Goal: Consume media (video, audio): Consume media (video, audio)

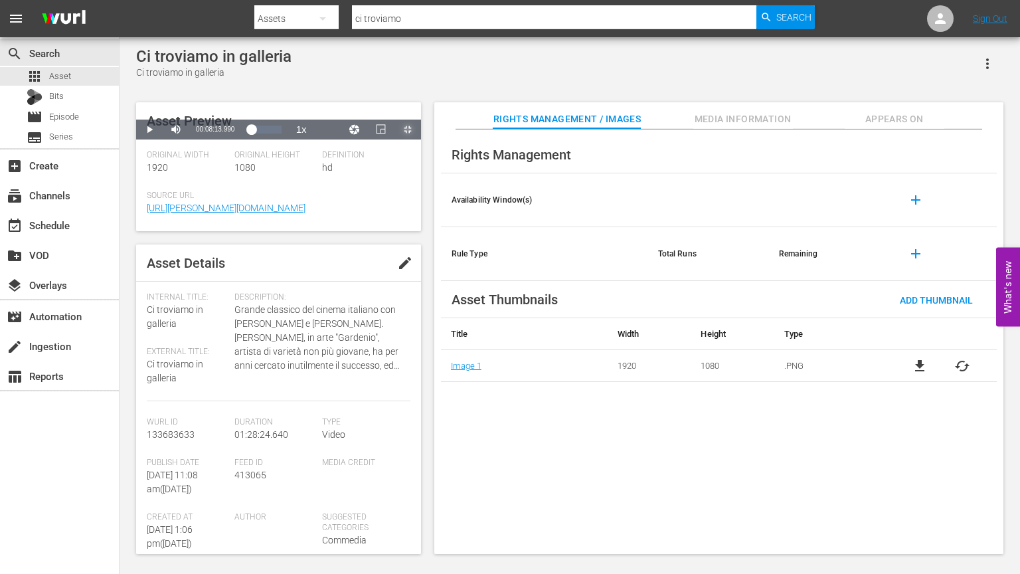
click at [408, 129] on span "Video Player" at bounding box center [408, 129] width 0 height 0
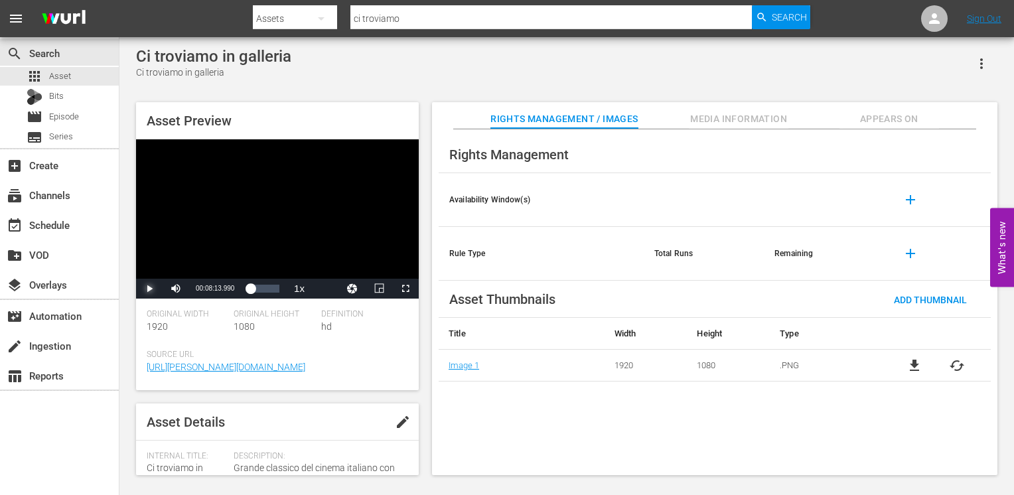
click at [149, 289] on span "Video Player" at bounding box center [149, 289] width 0 height 0
drag, startPoint x: 406, startPoint y: 289, endPoint x: 402, endPoint y: 338, distance: 49.3
click at [406, 289] on span "Video Player" at bounding box center [406, 289] width 0 height 0
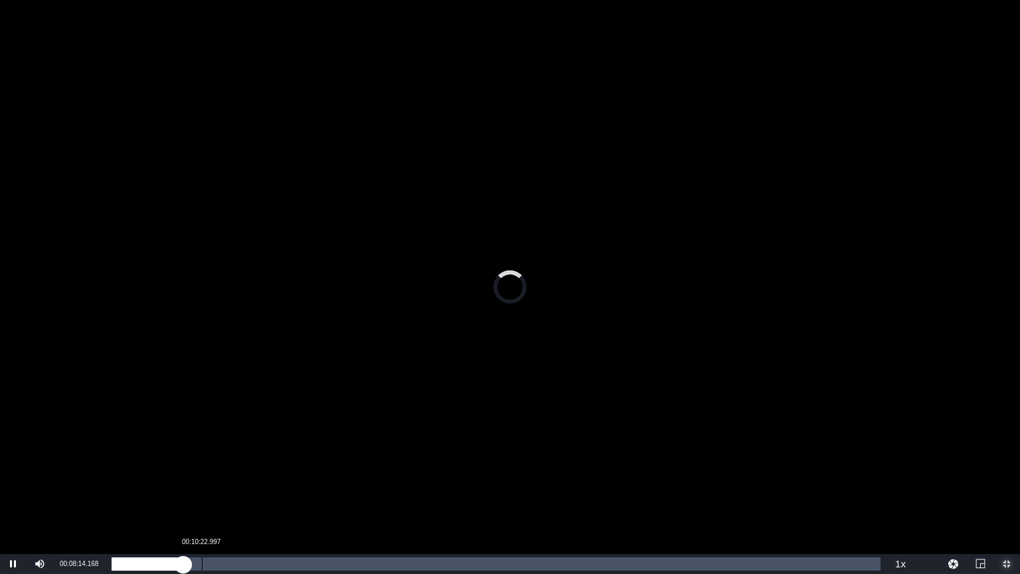
click at [196, 565] on div "Loaded : 0.00% 00:10:22.997 00:08:14.224" at bounding box center [496, 563] width 769 height 13
click at [225, 558] on div "Loaded : 11.09% 00:13:03.327 00:09:43.106" at bounding box center [496, 563] width 769 height 13
click at [213, 558] on div "00:13:05.284" at bounding box center [169, 563] width 114 height 13
click at [179, 563] on div "Loaded : 14.95% 00:07:51.828 00:12:12.314" at bounding box center [496, 563] width 769 height 13
click at [321, 570] on div "Loaded : 8.83% 00:24:07.552 00:07:48.048" at bounding box center [496, 563] width 769 height 13
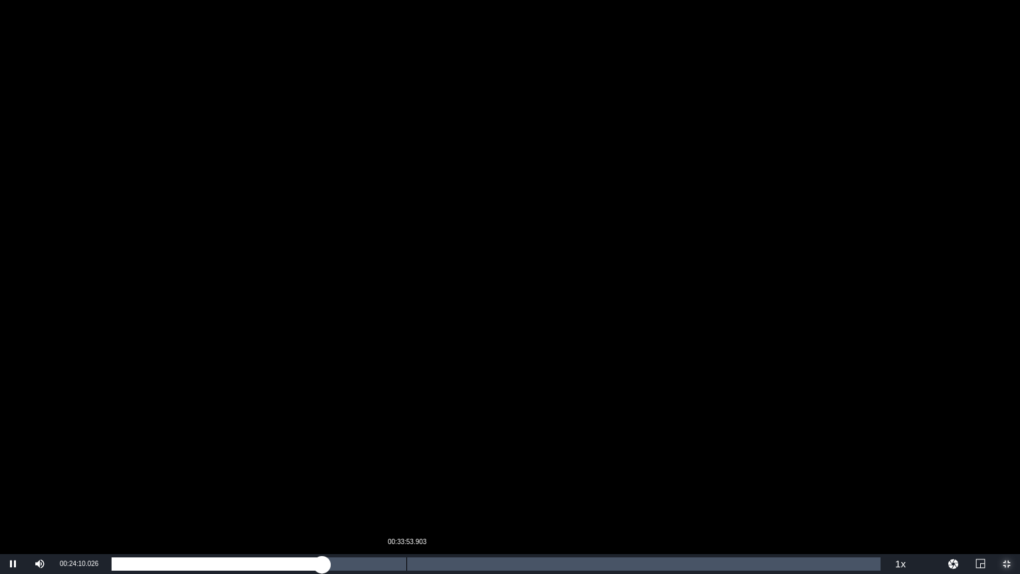
click at [406, 563] on div "Loaded : 27.40% 00:33:53.903 00:24:10.190" at bounding box center [496, 563] width 769 height 13
click at [513, 562] on div "Loaded : 38.49% 00:46:06.841 00:33:54.849" at bounding box center [496, 563] width 769 height 13
click at [589, 563] on div "Loaded : 52.30% 00:54:30.736 00:46:07.514" at bounding box center [496, 563] width 769 height 13
click at [630, 563] on div "Loaded : 62.38% 00:59:33.073 00:54:55.644" at bounding box center [496, 563] width 769 height 13
click at [624, 565] on div "00:59:41.424" at bounding box center [371, 563] width 519 height 13
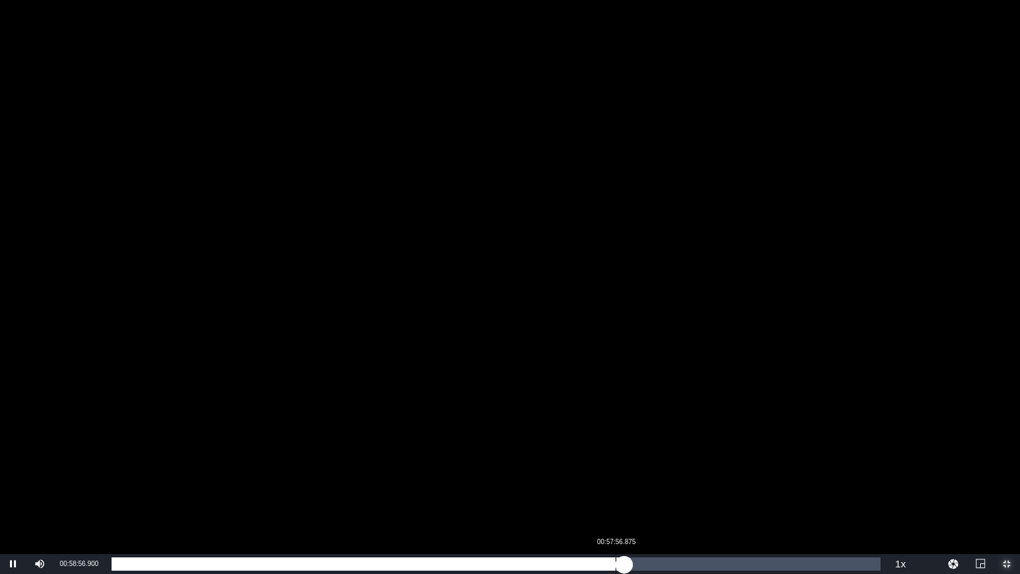
click at [607, 566] on div "Loaded : 66.80% 00:57:56.875 00:58:57.162" at bounding box center [496, 563] width 769 height 13
click at [606, 567] on div "Loaded : 67.25% 00:56:52.743 00:58:28.879" at bounding box center [496, 563] width 769 height 13
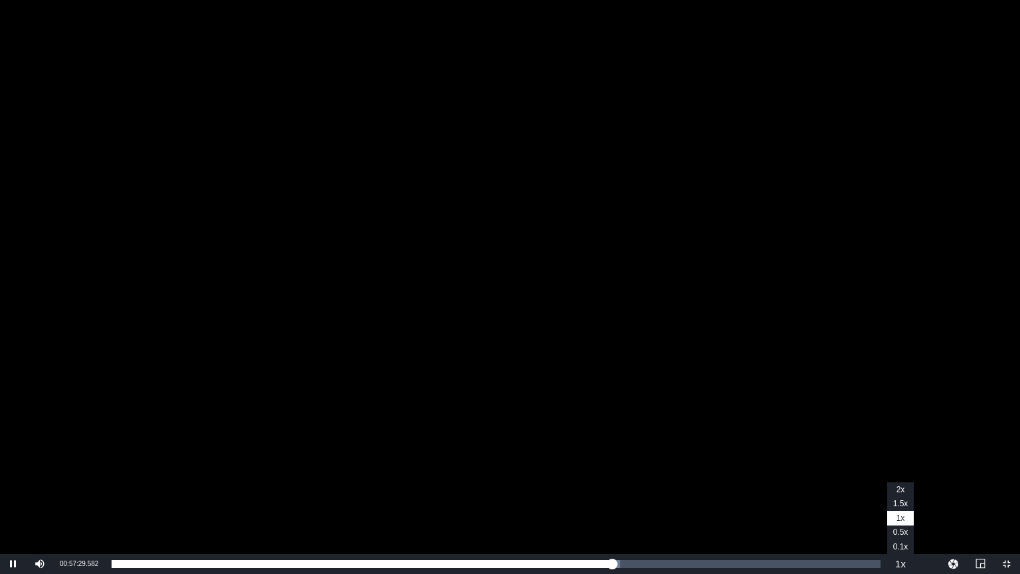
click at [903, 566] on button "Playback Rate" at bounding box center [900, 564] width 27 height 20
click at [903, 569] on button "Playback Rate" at bounding box center [900, 564] width 27 height 20
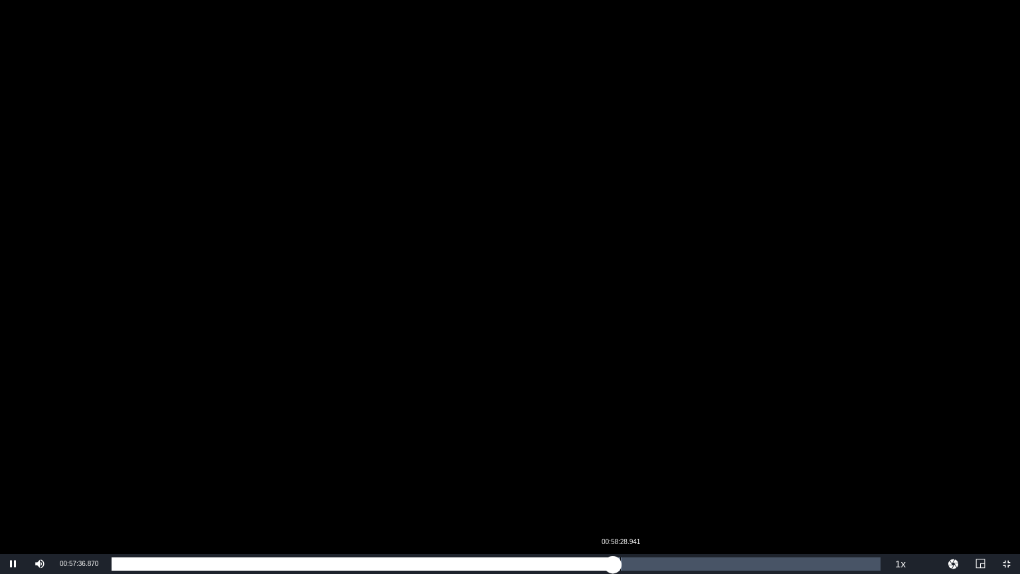
click at [612, 559] on div "00:57:37.104" at bounding box center [362, 563] width 501 height 13
click at [619, 562] on div "00:58:25.044" at bounding box center [366, 563] width 508 height 13
click at [635, 561] on div "Loaded : 67.59% 01:00:09.720 00:58:48.002" at bounding box center [496, 563] width 769 height 13
click at [645, 566] on div "01:00:11.892" at bounding box center [379, 563] width 534 height 13
click at [651, 566] on div "01:01:23.794" at bounding box center [381, 563] width 539 height 13
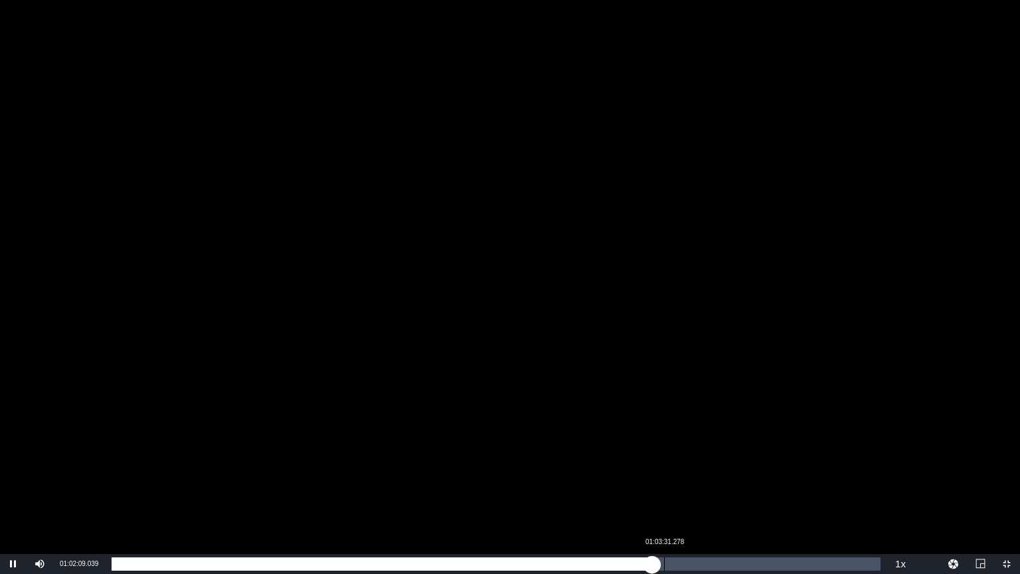
click at [667, 563] on div "Loaded : 70.31% 01:03:31.278 01:02:09.274" at bounding box center [496, 563] width 769 height 13
click at [680, 560] on div "Loaded : 72.23% 01:05:22.412 01:03:50.372" at bounding box center [496, 563] width 769 height 13
click at [698, 561] on div "Loaded : 74.05% 01:07:24.902 01:05:21.956" at bounding box center [496, 563] width 769 height 13
click at [702, 566] on div "01:07:54.612" at bounding box center [407, 563] width 590 height 13
click at [722, 564] on div "Loaded : 78.01% 01:10:09.813 01:08:57.223" at bounding box center [496, 563] width 769 height 13
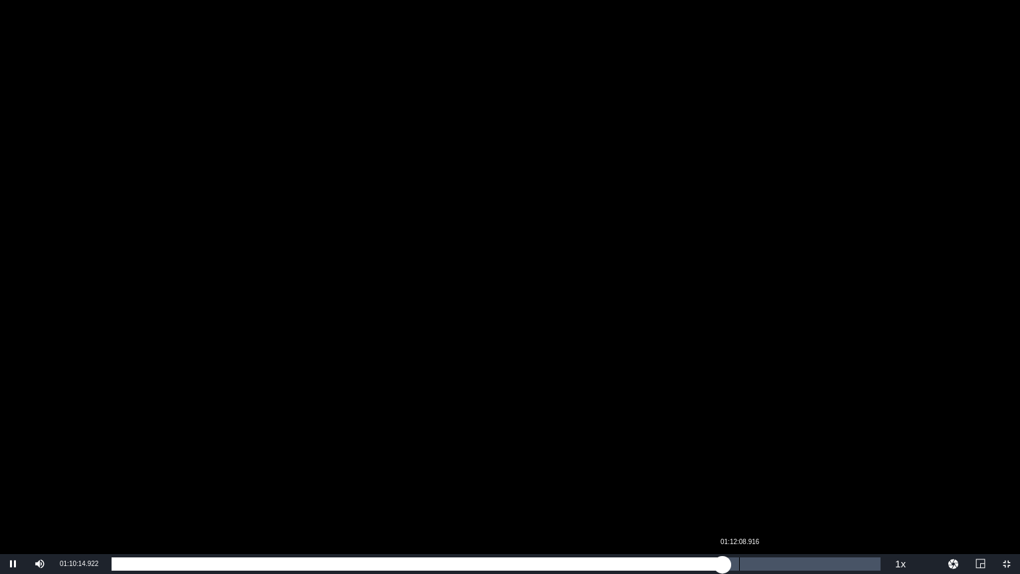
click at [740, 563] on div "Loaded : 79.48% 01:12:08.916 01:10:14.958" at bounding box center [496, 563] width 769 height 13
click at [754, 561] on div "Loaded : 81.74% 01:13:49.695 01:12:14.227" at bounding box center [496, 563] width 769 height 13
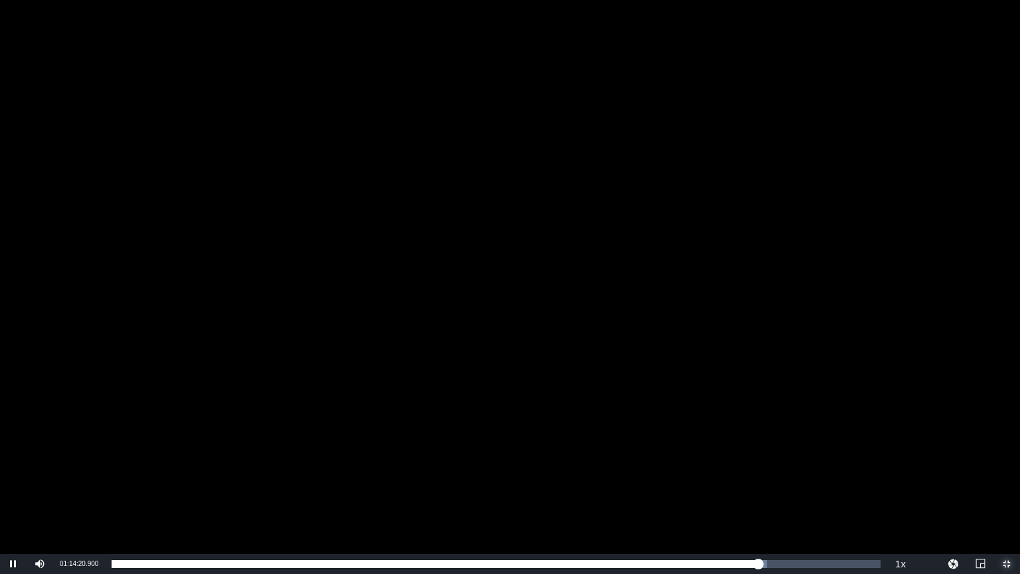
click at [1006, 564] on span "Video Player" at bounding box center [1006, 564] width 0 height 0
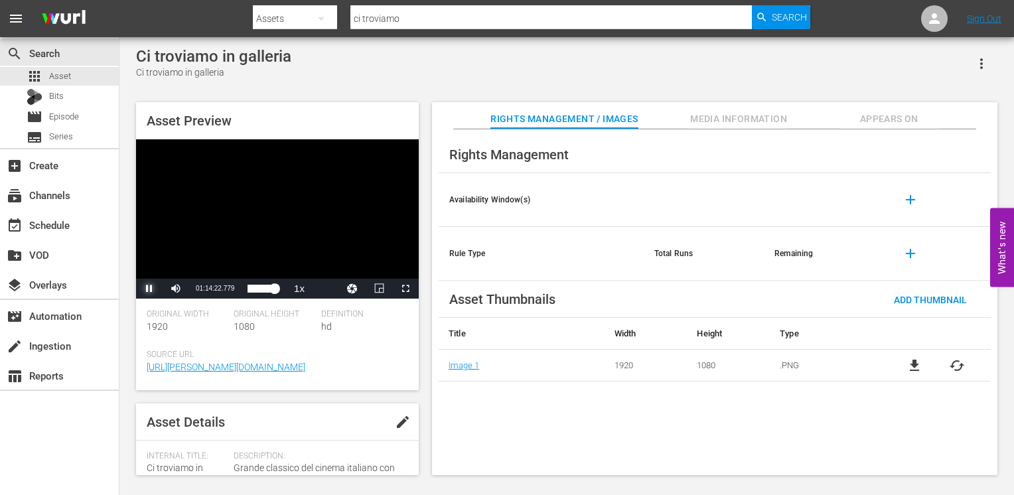
click at [149, 289] on span "Video Player" at bounding box center [149, 289] width 0 height 0
